Goal: Download file/media

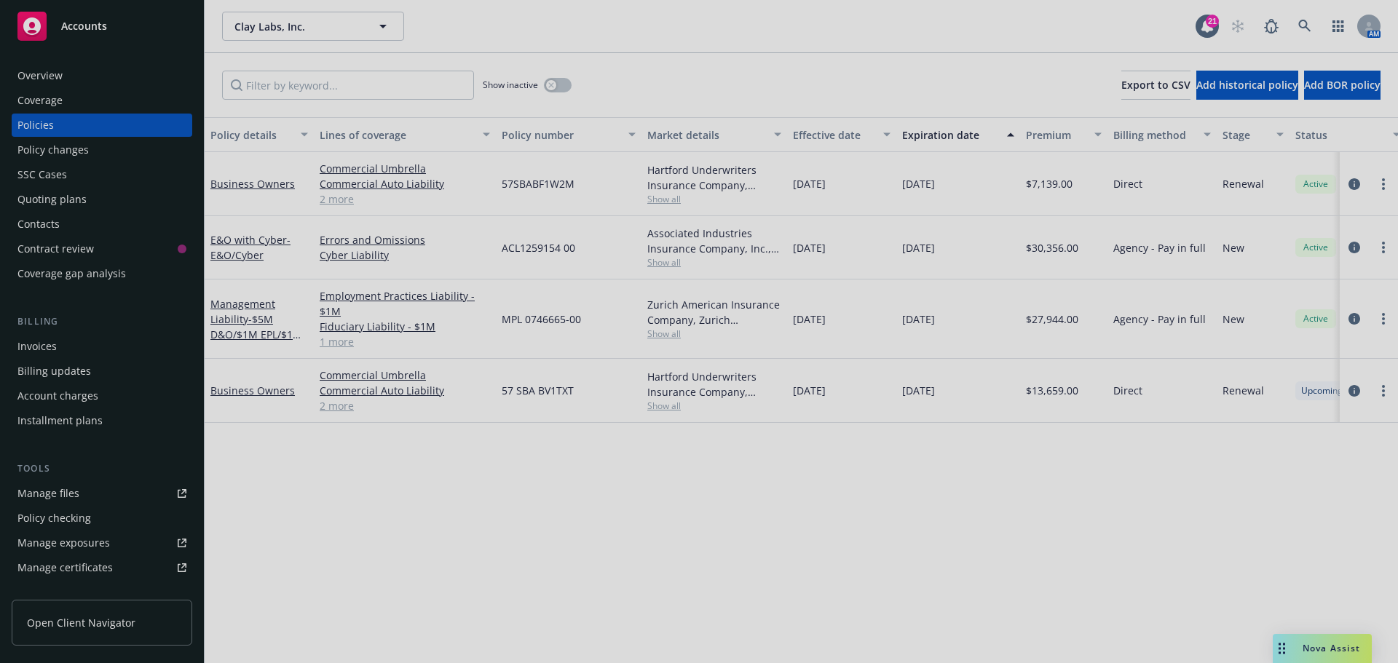
click at [1302, 26] on div at bounding box center [699, 331] width 1398 height 663
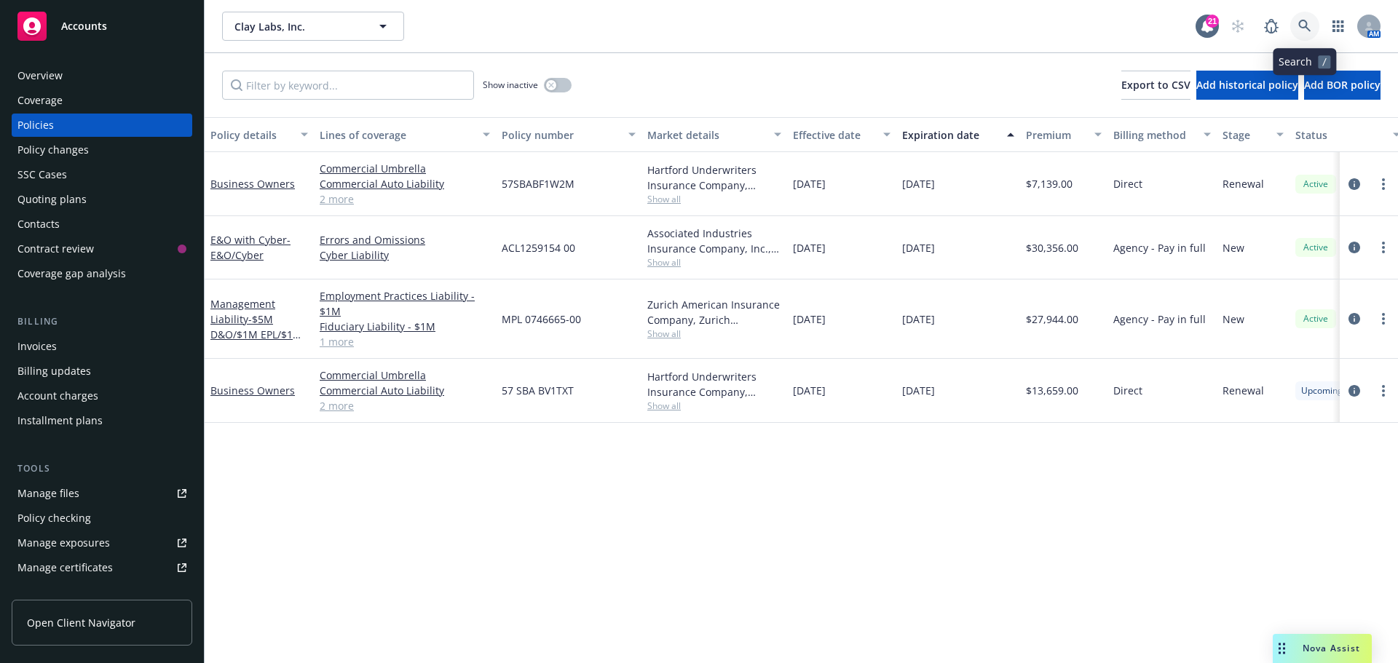
click at [1302, 24] on icon at bounding box center [1305, 26] width 13 height 13
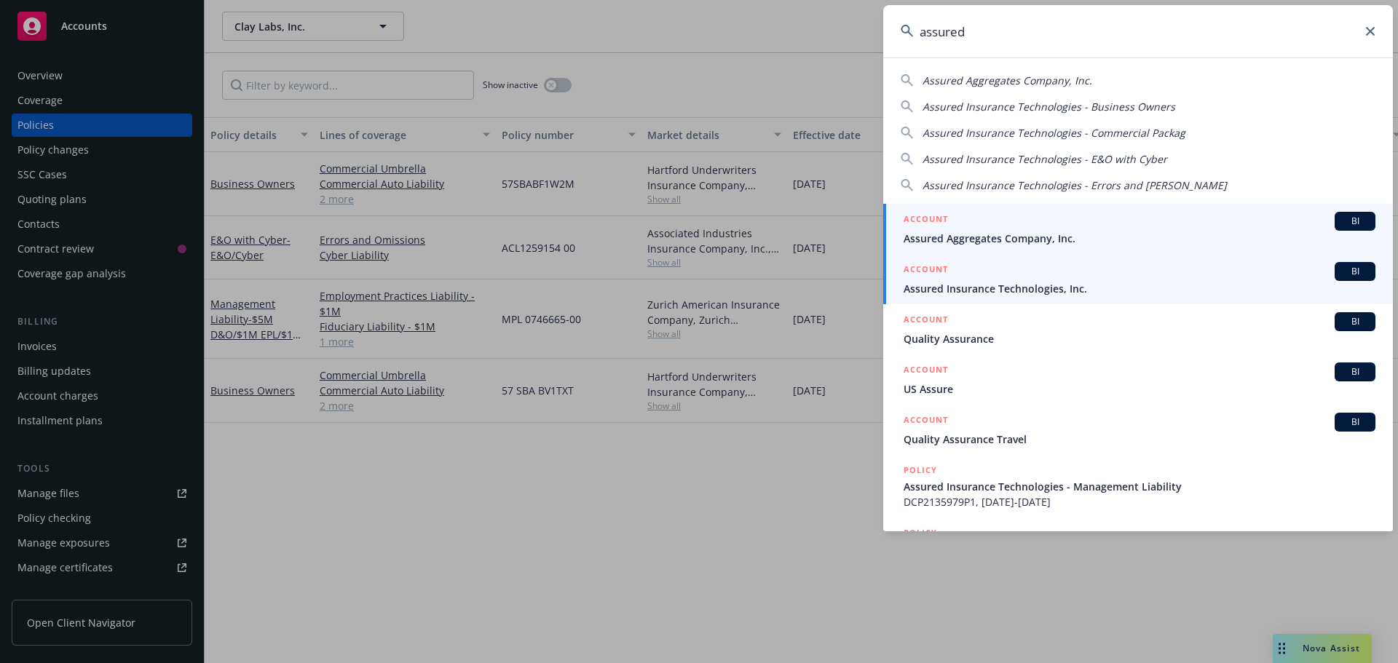
type input "assured"
click at [1355, 268] on span "BI" at bounding box center [1355, 271] width 29 height 13
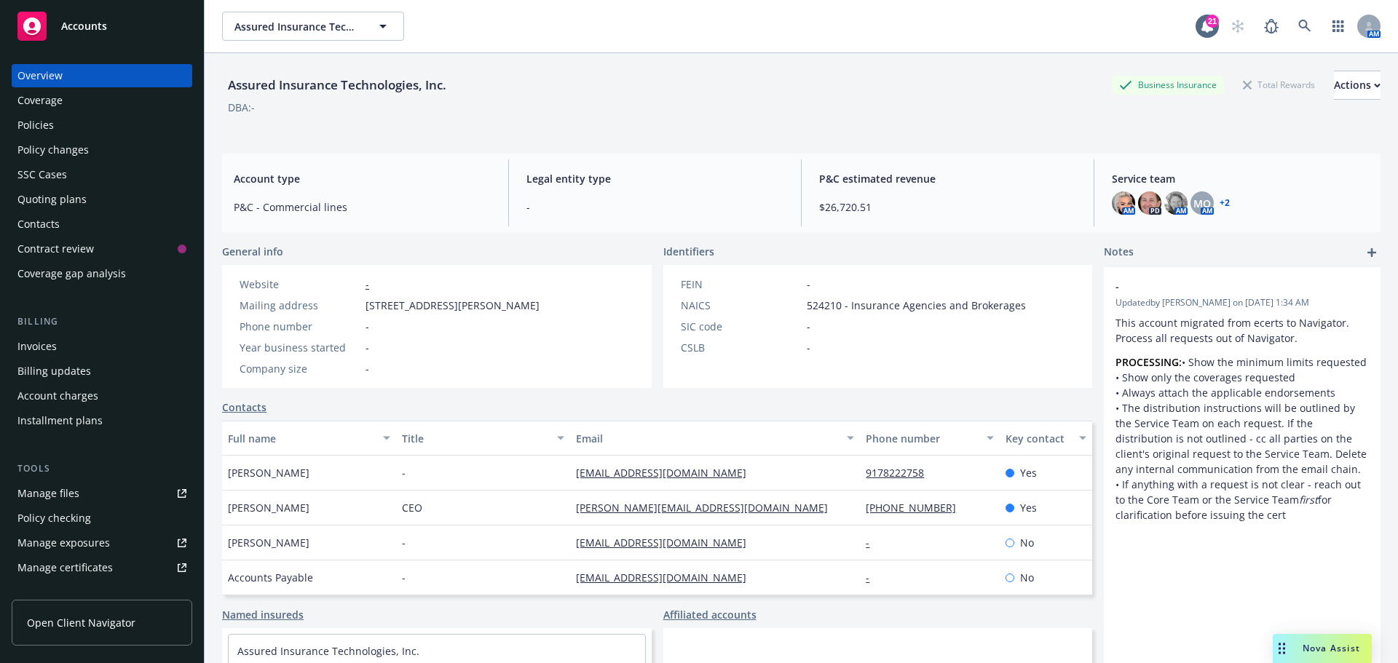
click at [34, 126] on div "Policies" at bounding box center [35, 125] width 36 height 23
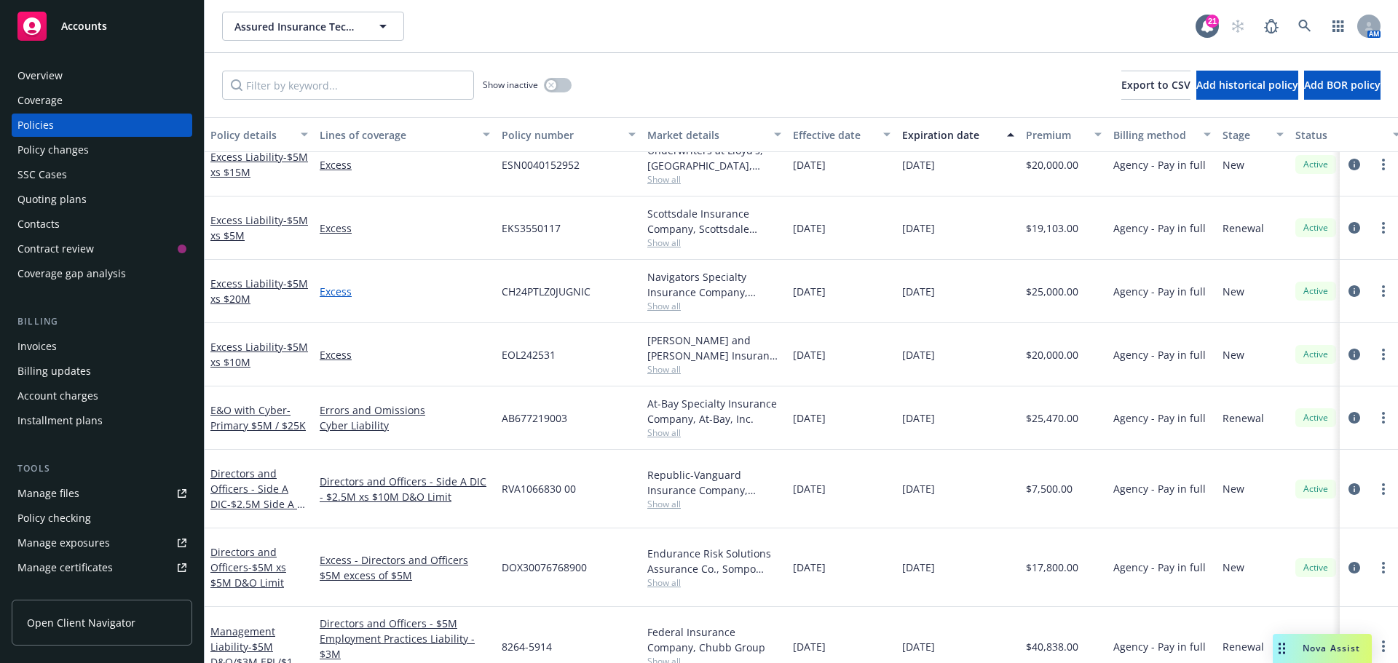
scroll to position [204, 0]
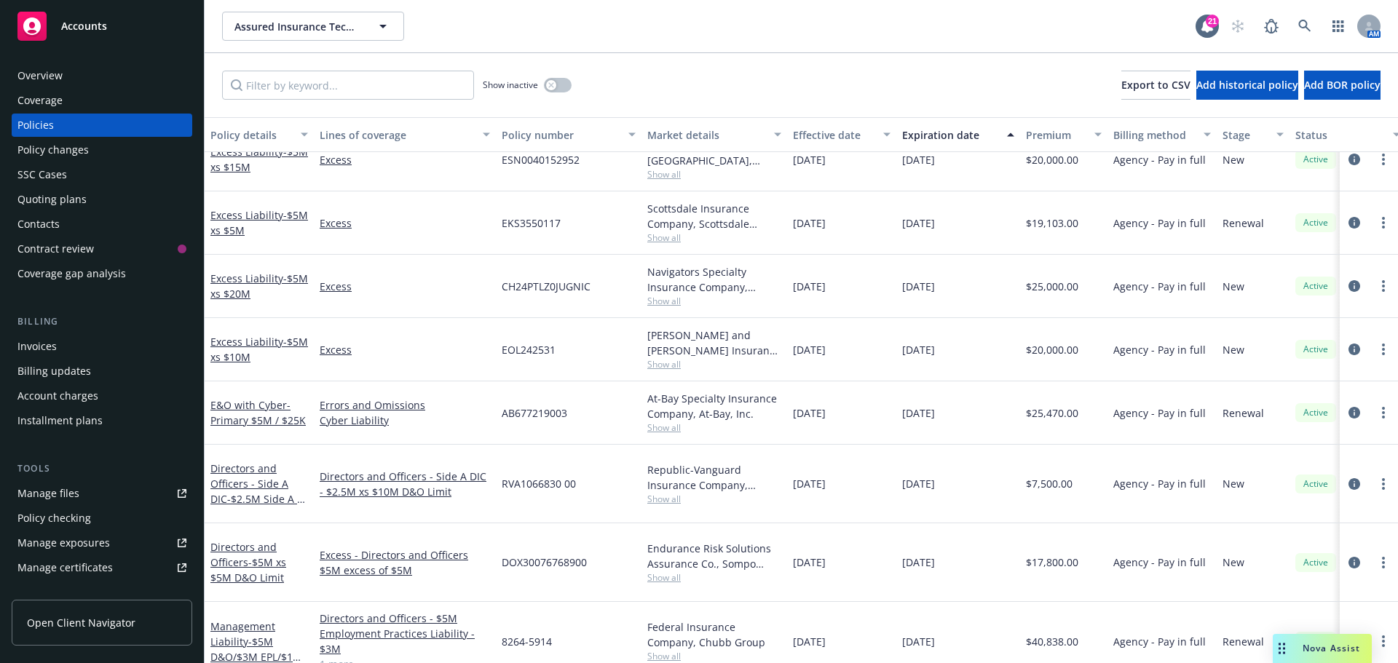
click at [265, 602] on div "Management Liability - $5M D&O/$3M EPL/$1M FID" at bounding box center [259, 641] width 109 height 79
click at [244, 620] on link "Management Liability - $5M D&O/$3M EPL/$1M FID" at bounding box center [256, 650] width 92 height 60
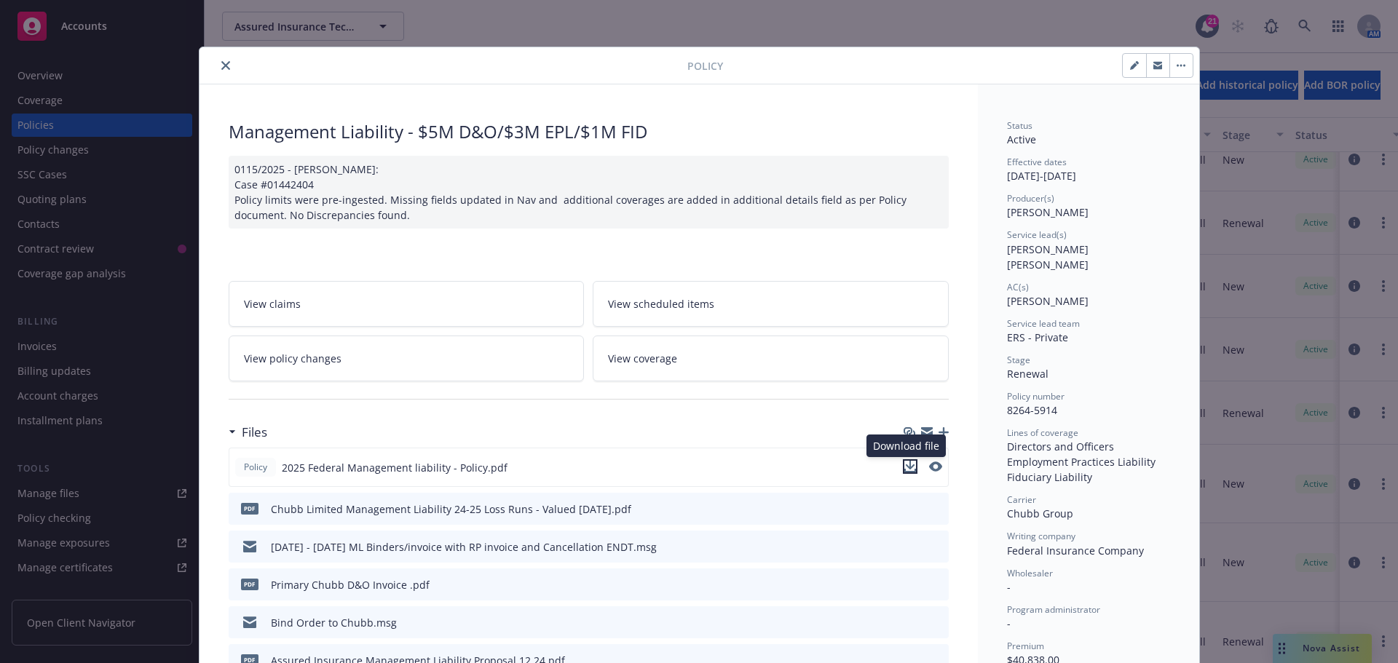
click at [908, 468] on icon "download file" at bounding box center [911, 467] width 12 height 12
